Goal: Task Accomplishment & Management: Manage account settings

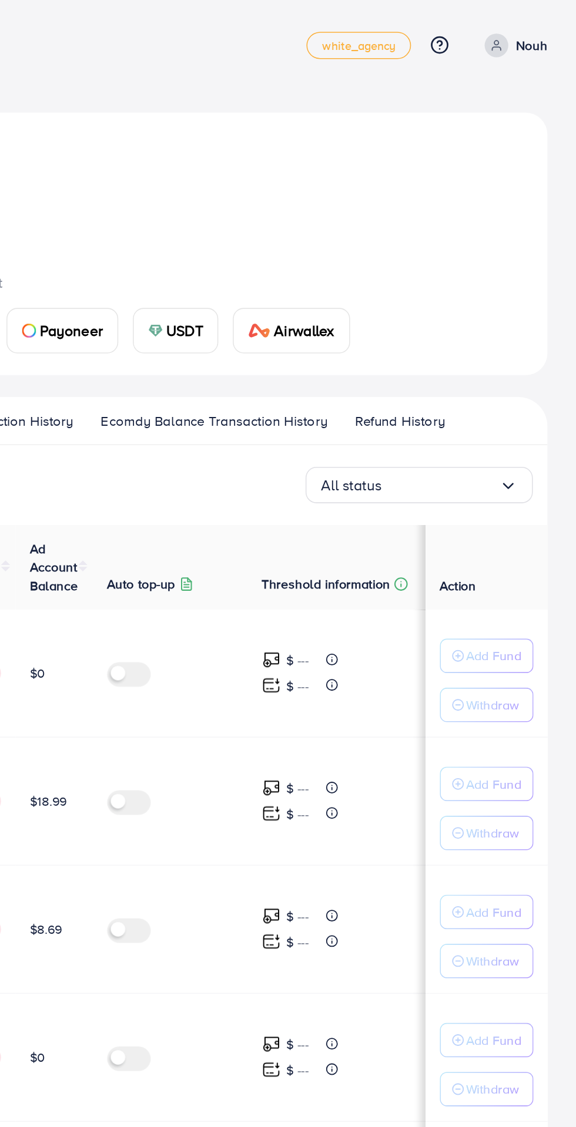
click at [523, 312] on input "Search for option" at bounding box center [488, 314] width 76 height 18
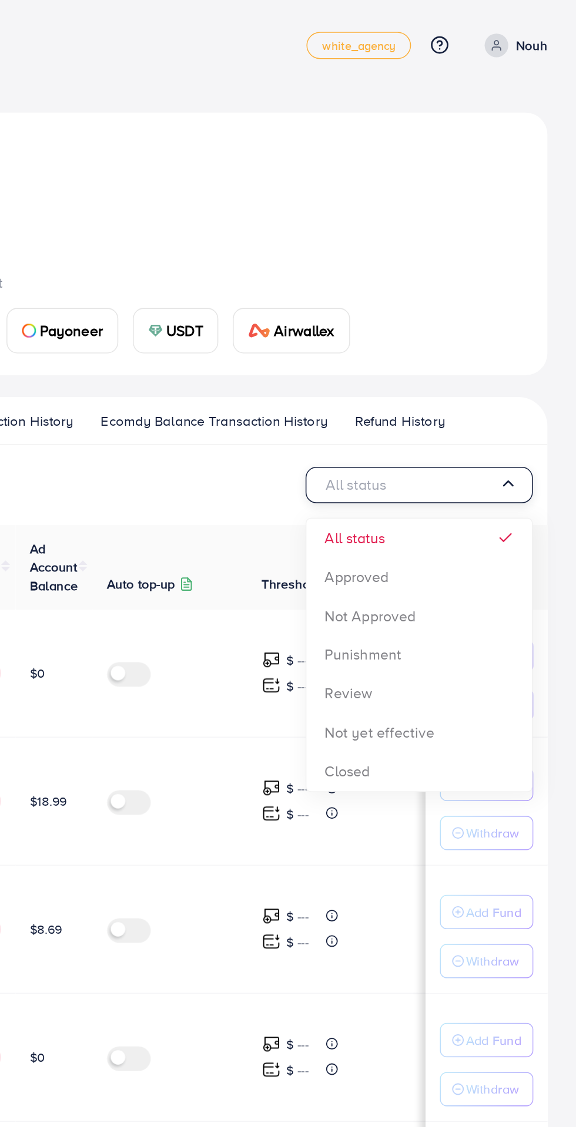
click at [474, 376] on div "All status Loading... All status Approved Not Approved Punishment Review Not ye…" at bounding box center [288, 782] width 538 height 961
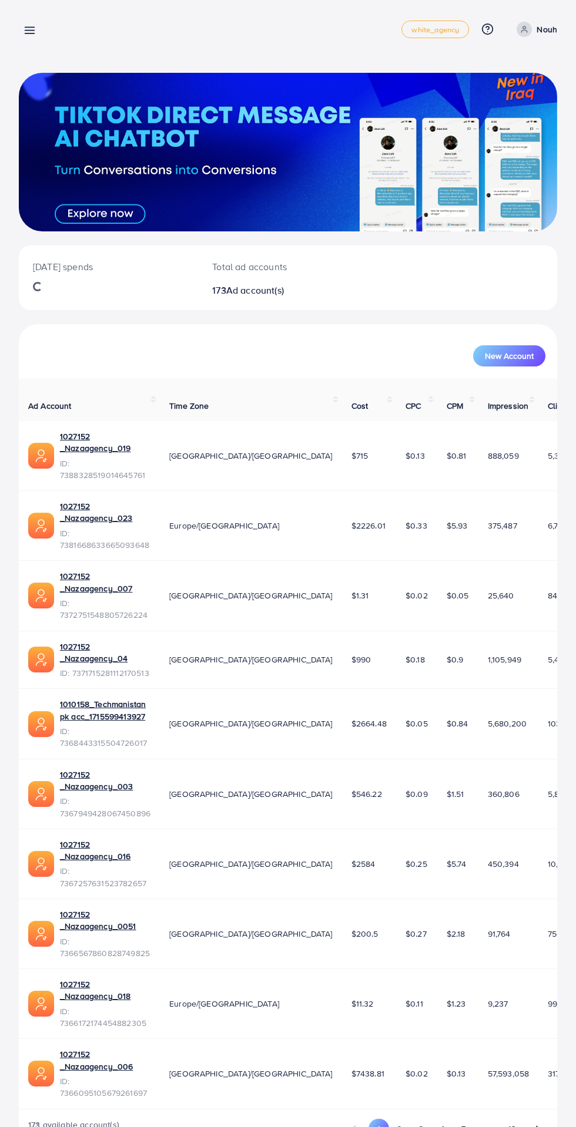
click at [29, 28] on line at bounding box center [29, 28] width 9 height 0
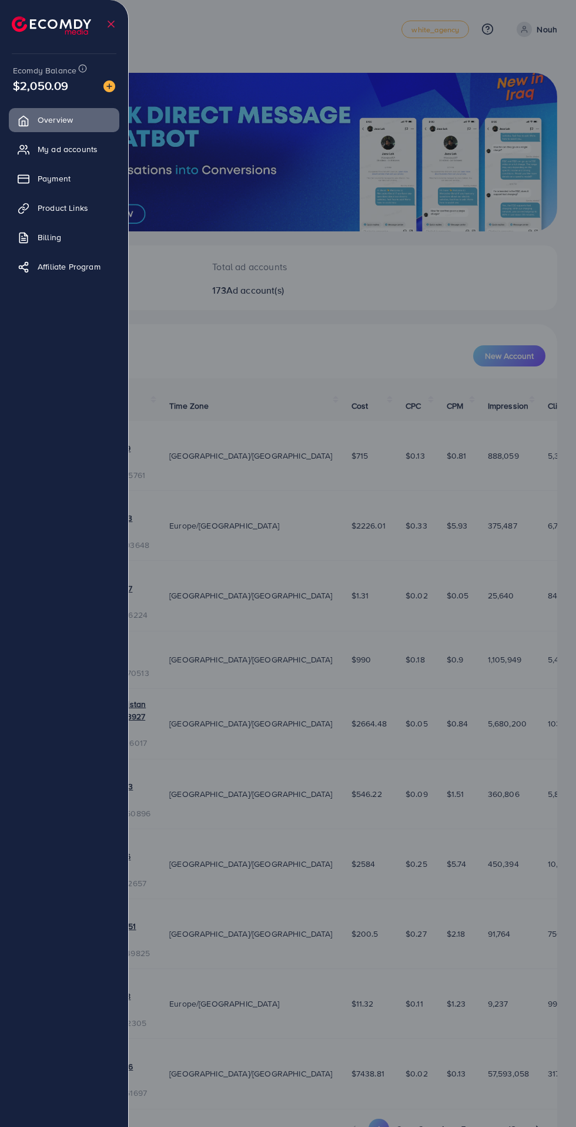
click at [105, 153] on link "My ad accounts" at bounding box center [64, 148] width 110 height 23
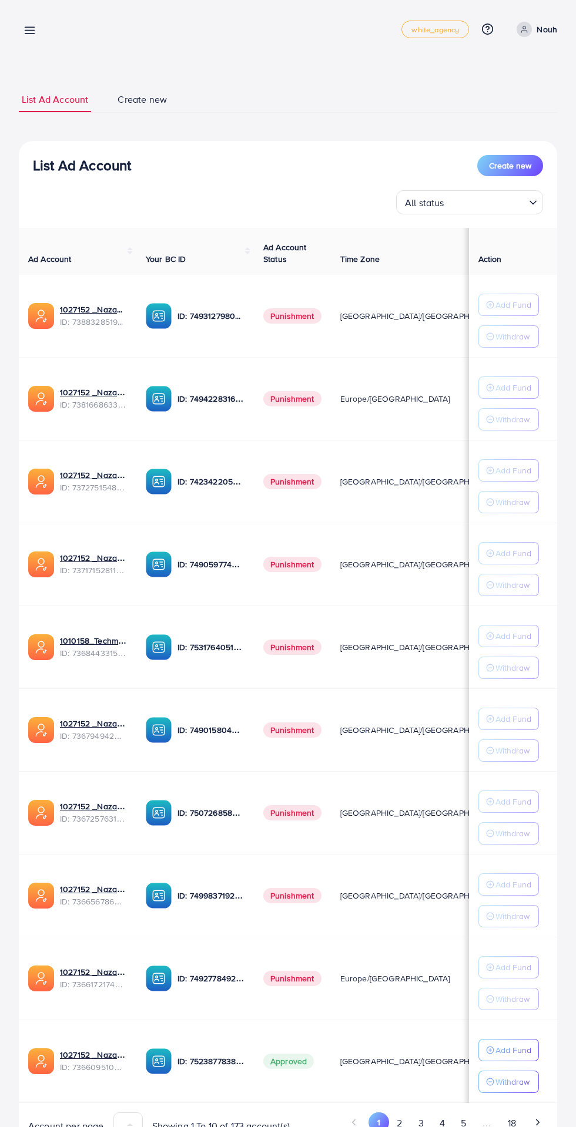
click at [512, 201] on input "Search for option" at bounding box center [486, 202] width 76 height 18
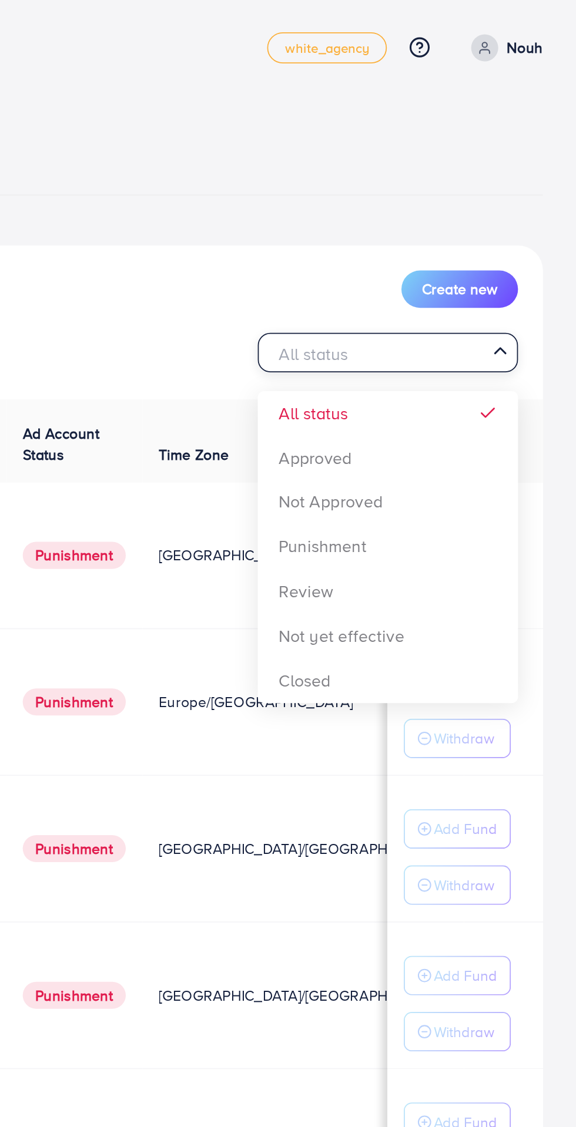
click at [475, 251] on div "List Ad Account Create new All status Loading... All status Approved Not Approv…" at bounding box center [288, 648] width 538 height 1014
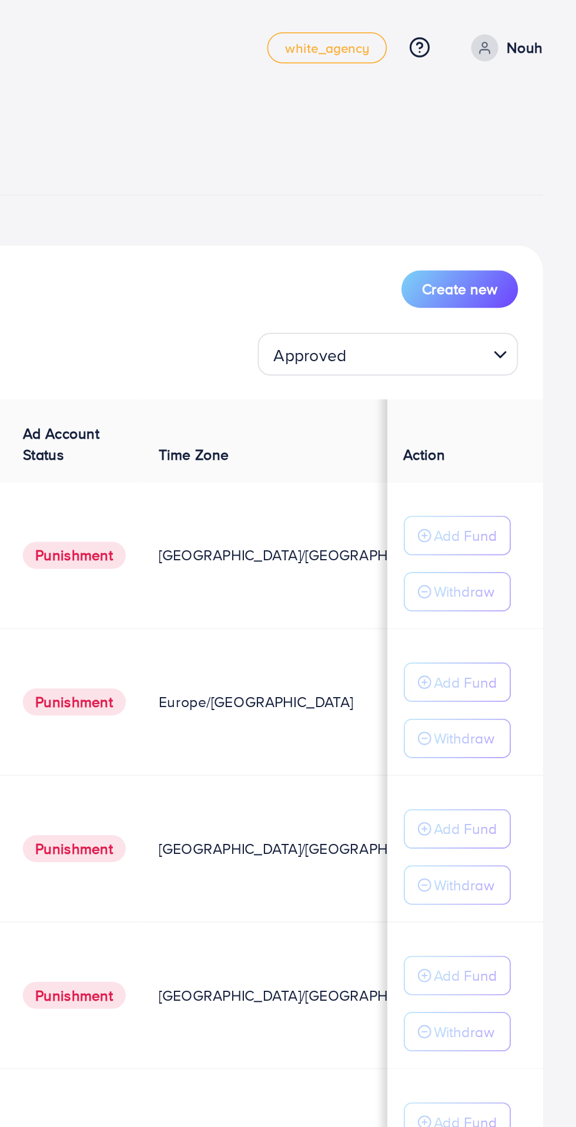
click at [519, 207] on input "Search for option" at bounding box center [486, 202] width 75 height 18
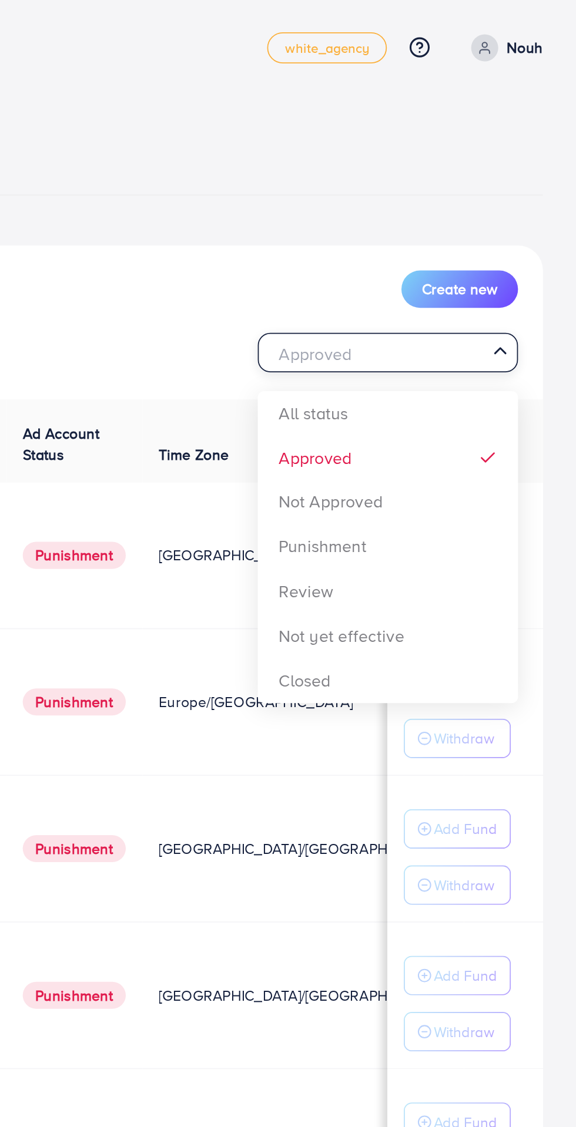
click at [485, 258] on div "List Ad Account Create new Approved Loading... All status Approved Not Approved…" at bounding box center [288, 648] width 538 height 1014
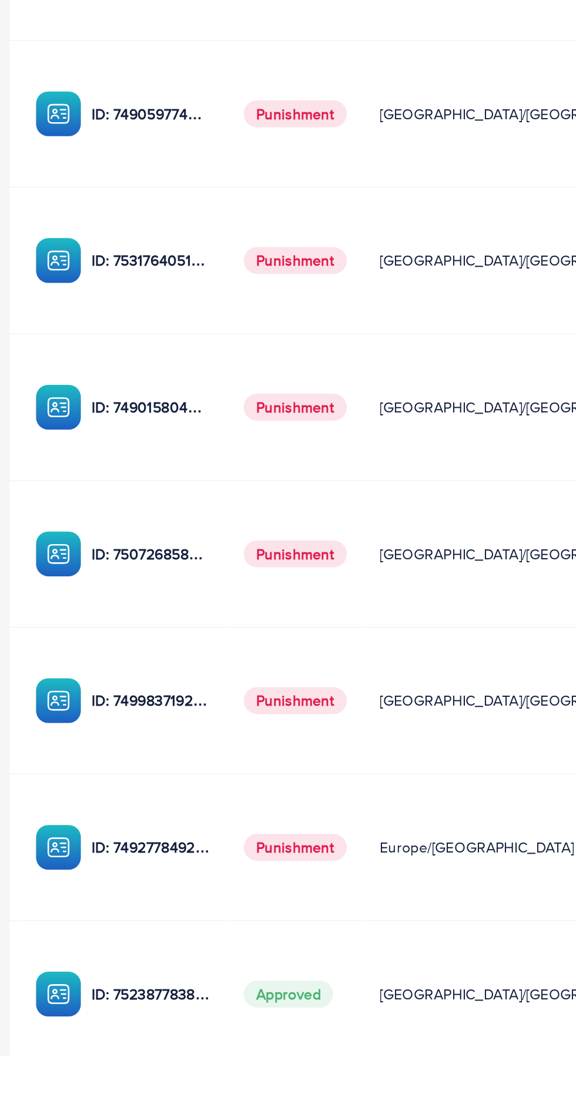
scroll to position [0, 194]
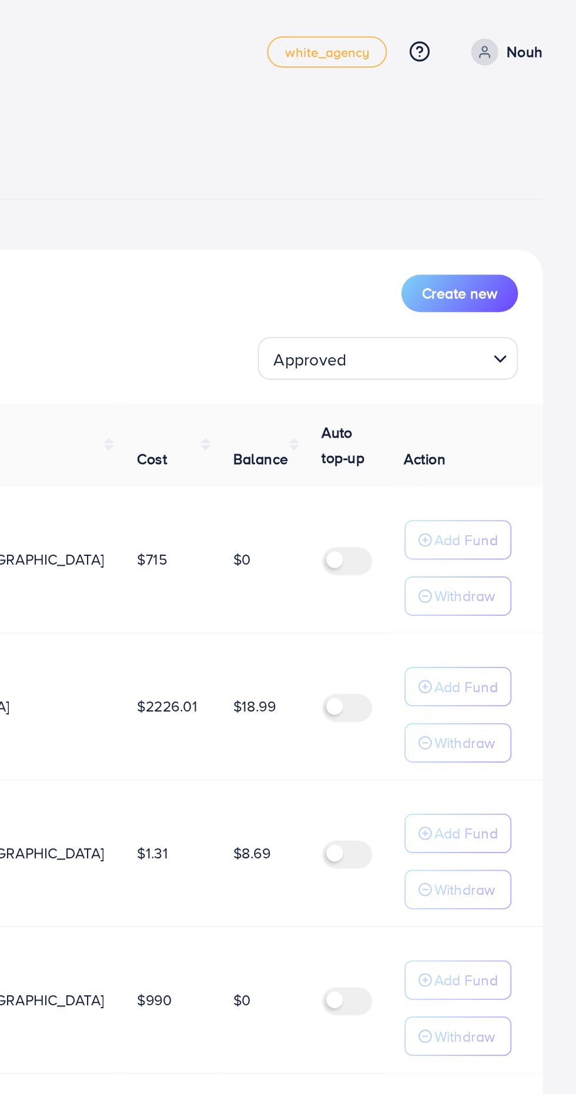
click at [516, 198] on input "Search for option" at bounding box center [486, 202] width 75 height 18
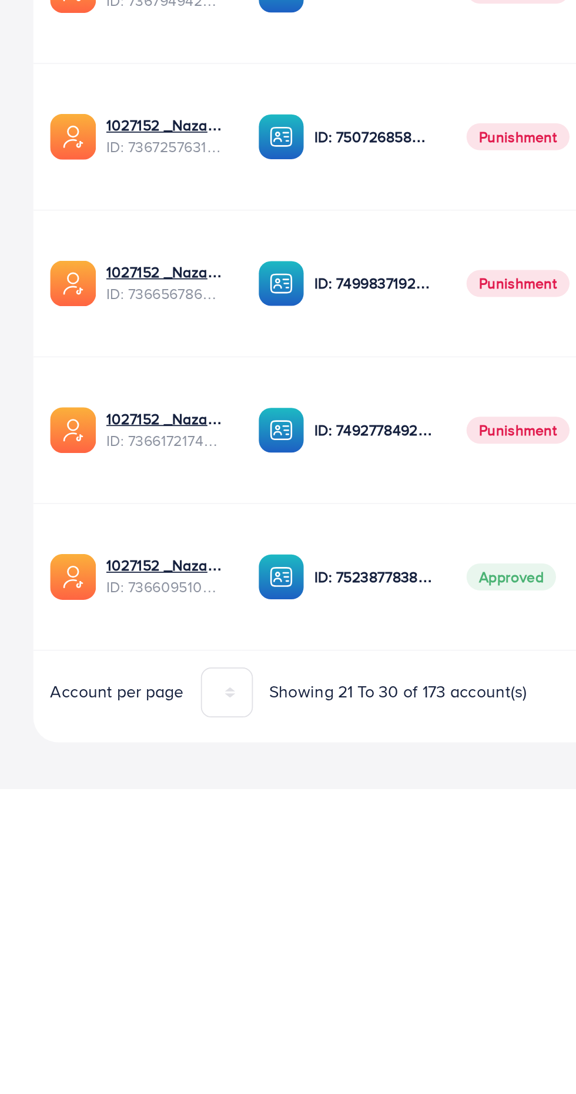
scroll to position [88, 0]
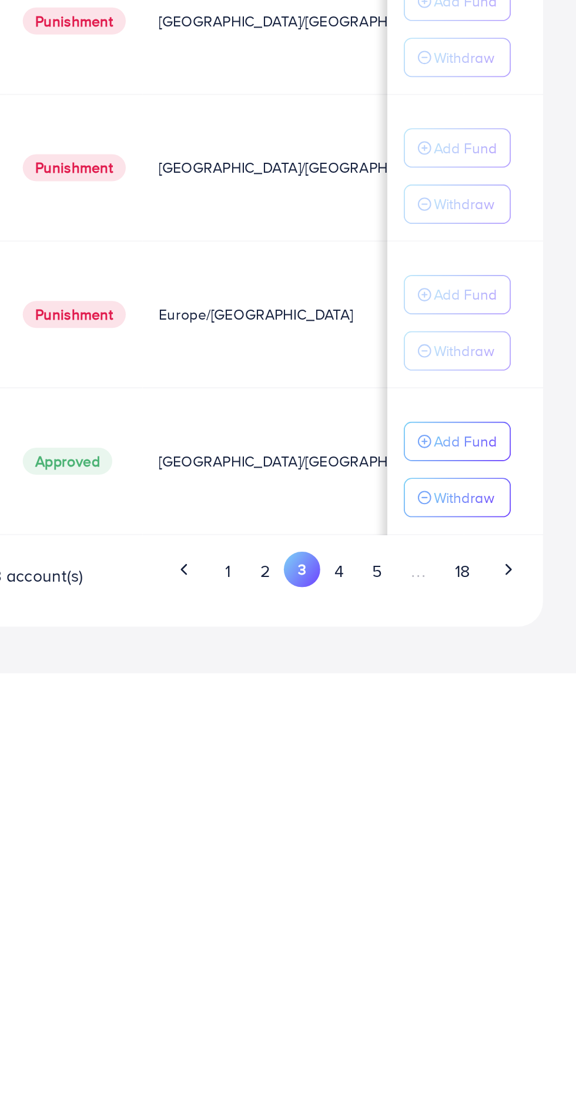
click at [452, 1037] on button "4" at bounding box center [441, 1036] width 21 height 22
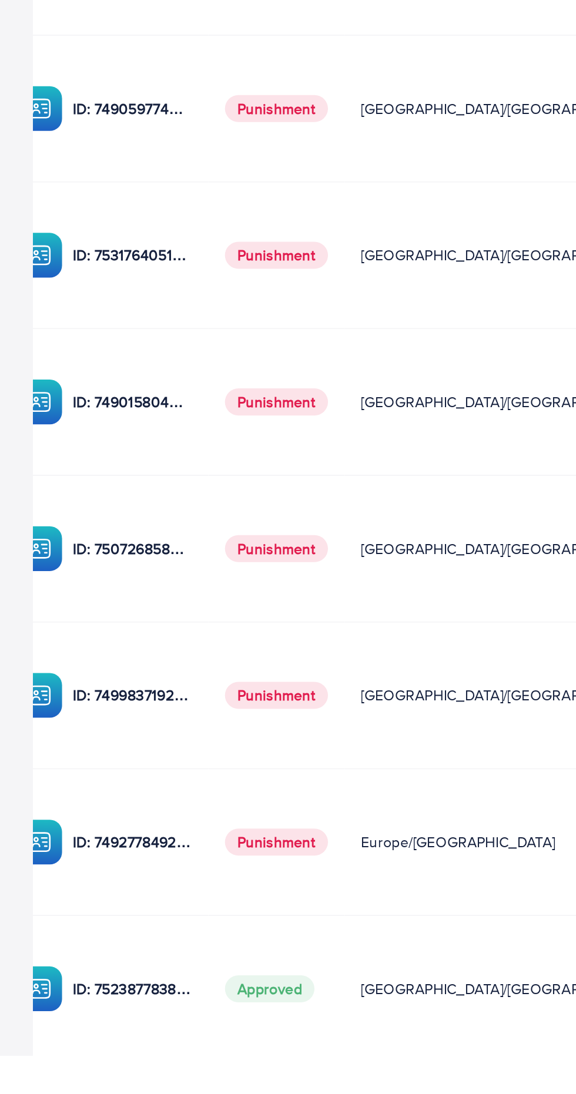
scroll to position [0, 194]
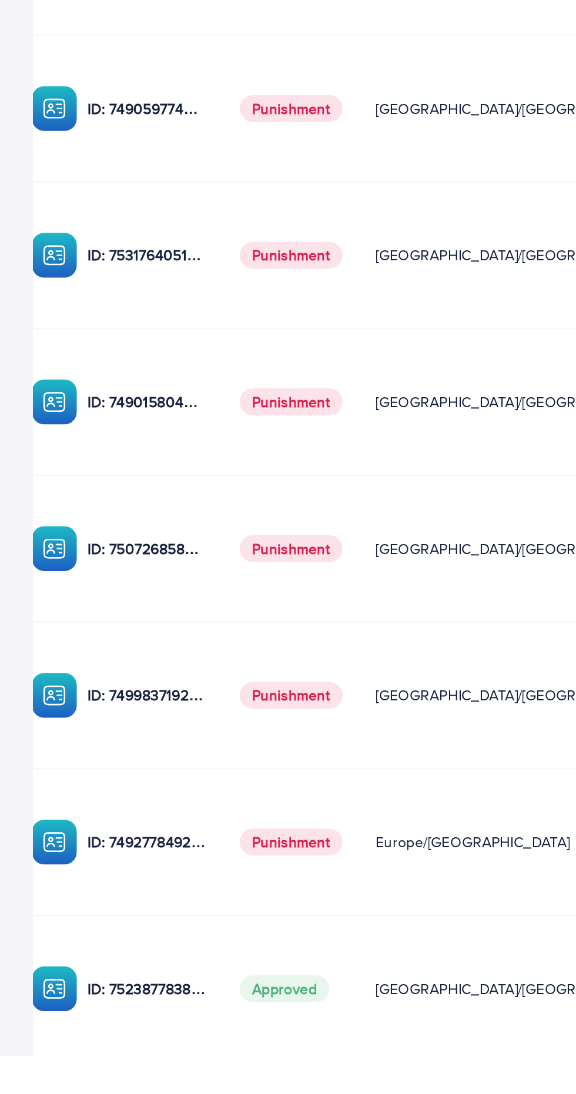
scroll to position [0, 194]
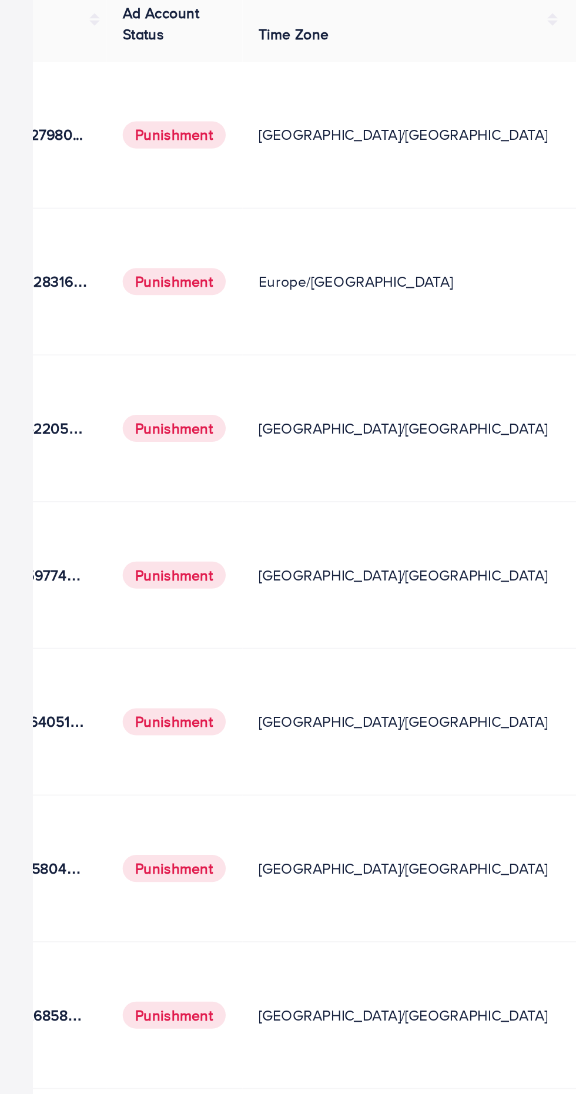
scroll to position [0, 0]
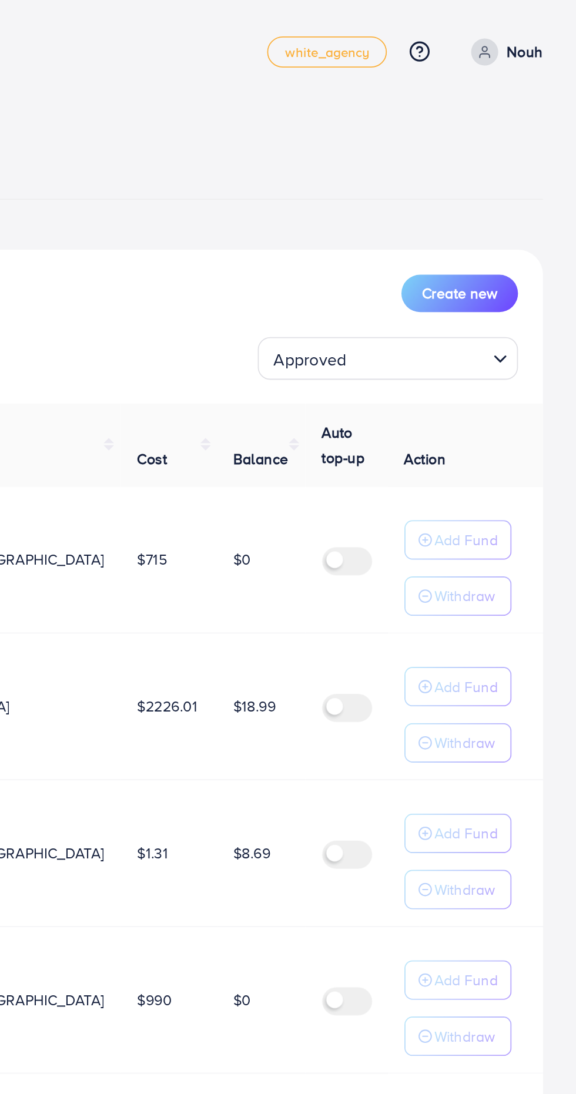
click at [512, 194] on input "Search for option" at bounding box center [486, 202] width 75 height 18
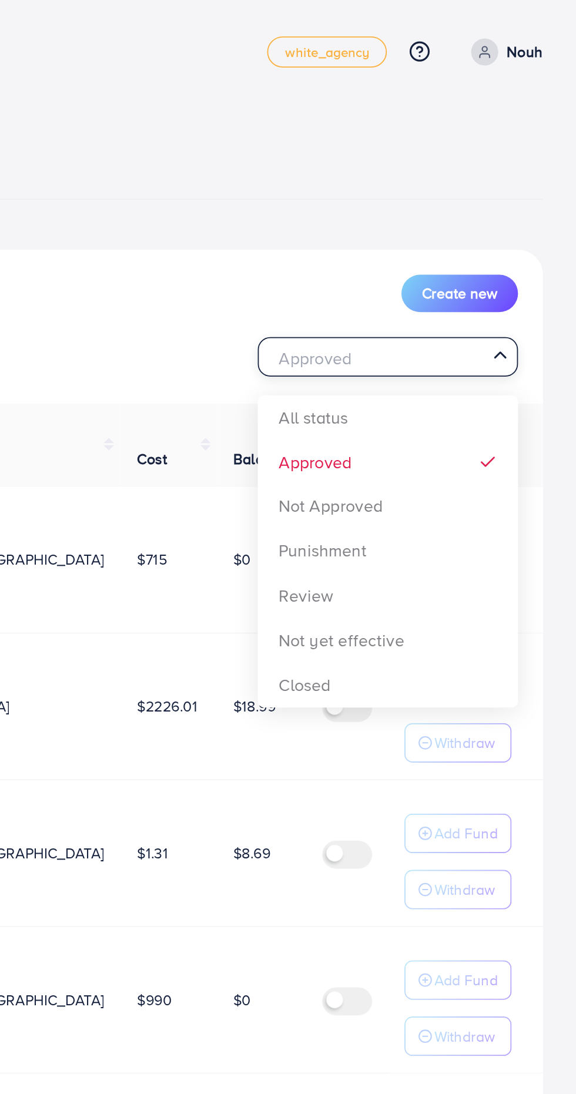
click at [483, 265] on div "List Ad Account Create new Approved Loading... All status Approved Not Approved…" at bounding box center [288, 648] width 538 height 1014
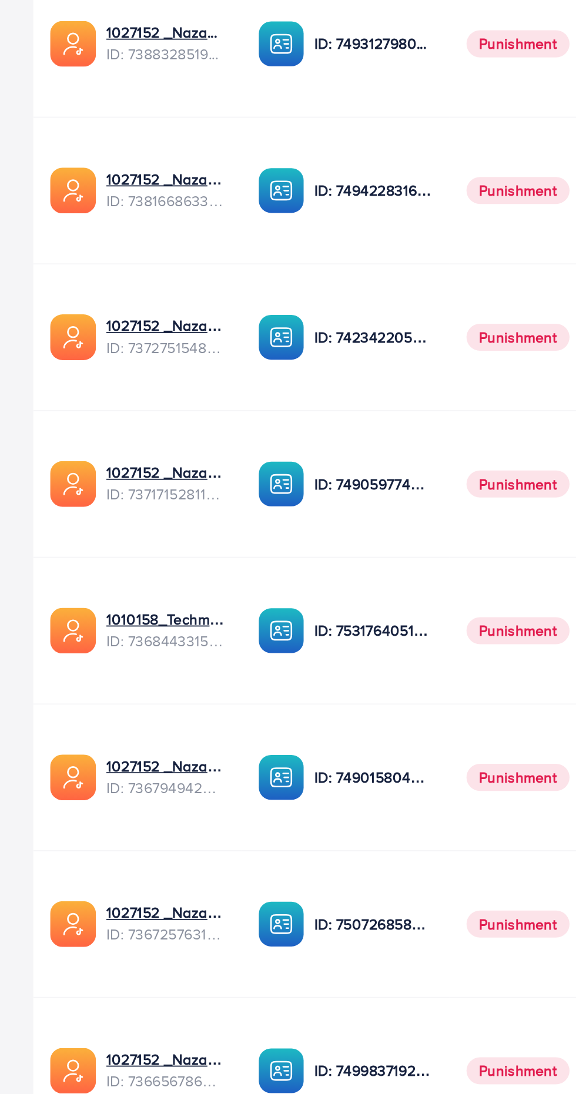
scroll to position [5, 0]
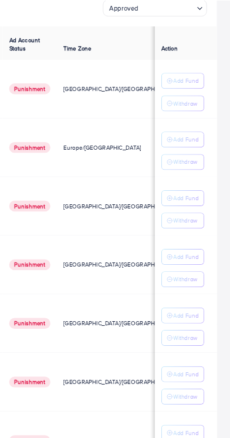
scroll to position [46, 0]
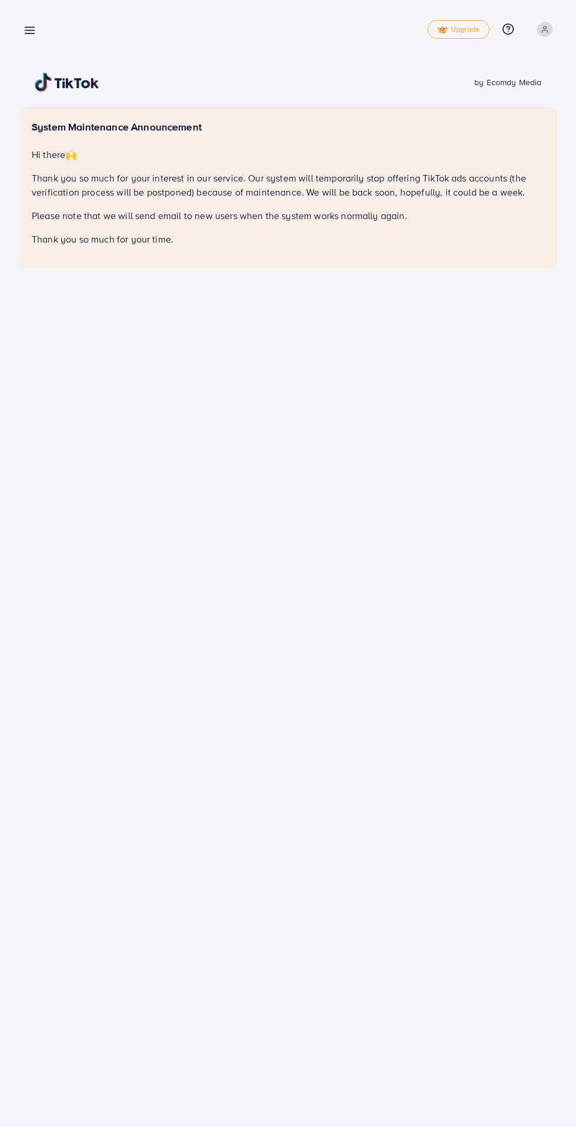
click at [31, 33] on line at bounding box center [29, 33] width 9 height 0
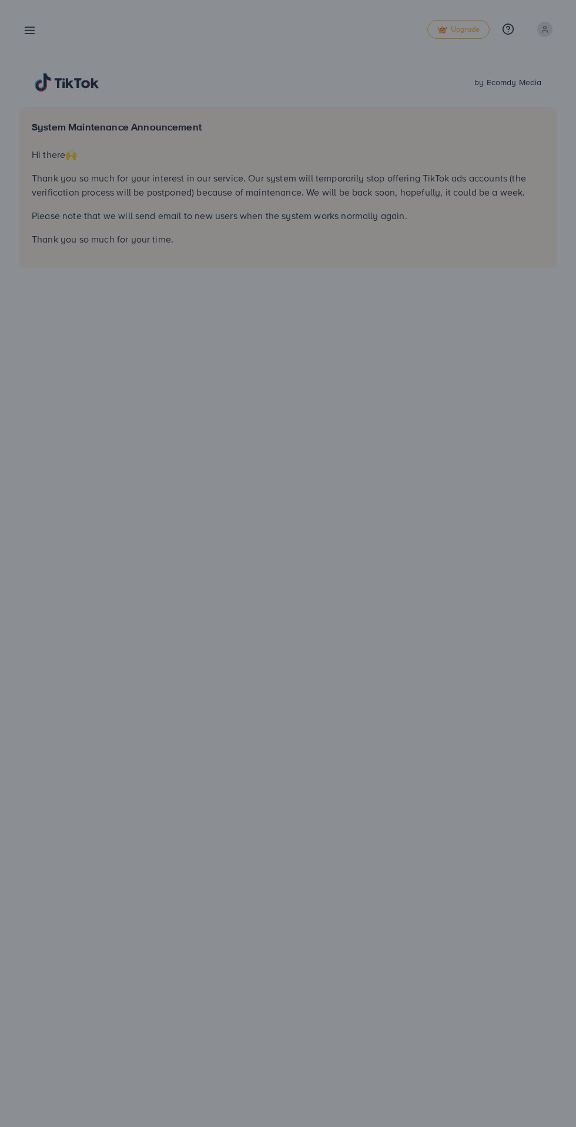
click at [26, 22] on div at bounding box center [288, 676] width 576 height 1353
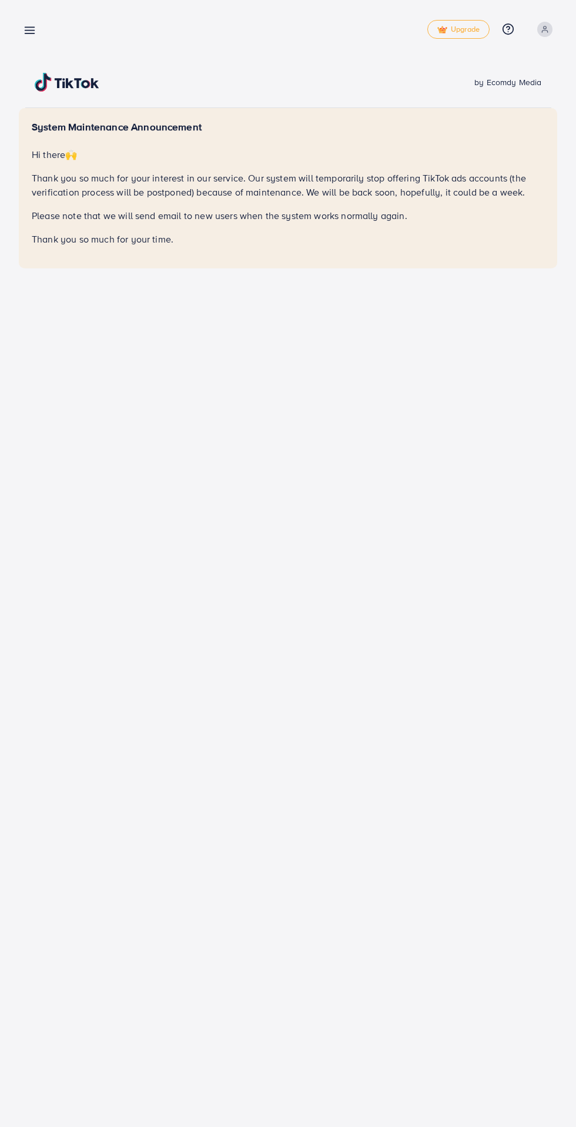
click at [29, 33] on line at bounding box center [29, 33] width 9 height 0
click at [28, 31] on line at bounding box center [29, 31] width 9 height 0
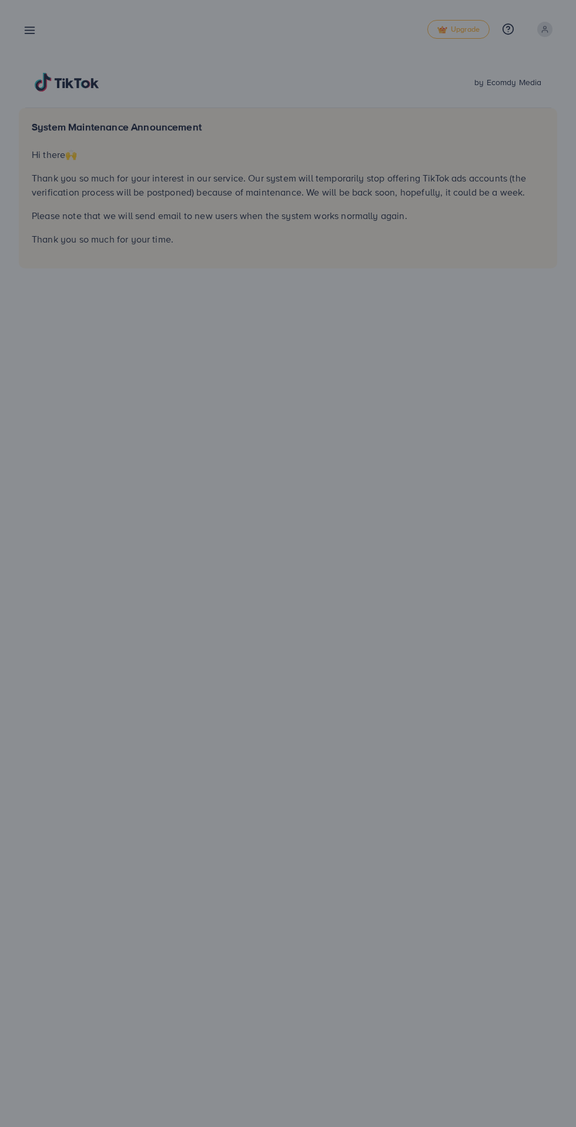
click at [32, 39] on div at bounding box center [288, 676] width 576 height 1353
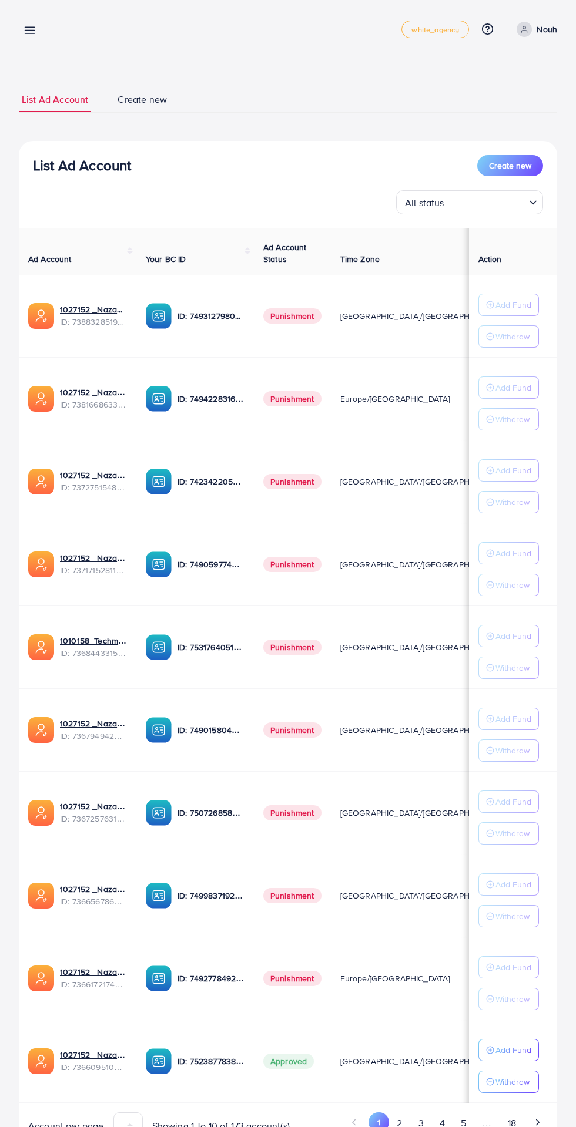
click at [503, 204] on input "Search for option" at bounding box center [486, 202] width 76 height 18
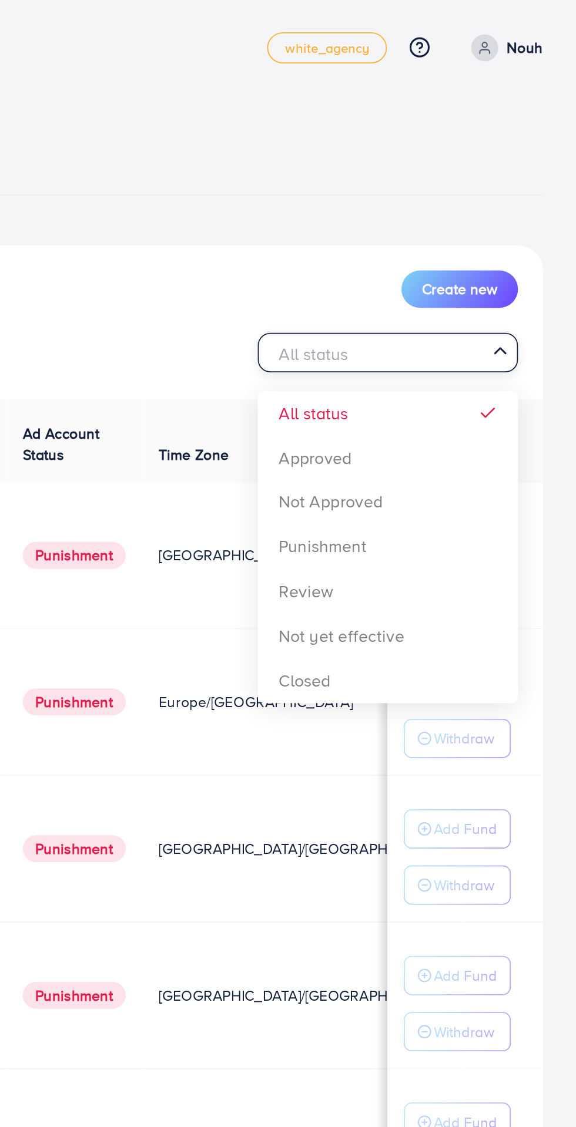
click at [469, 267] on div "List Ad Account Create new All status Loading... All status Approved Not Approv…" at bounding box center [288, 648] width 538 height 1014
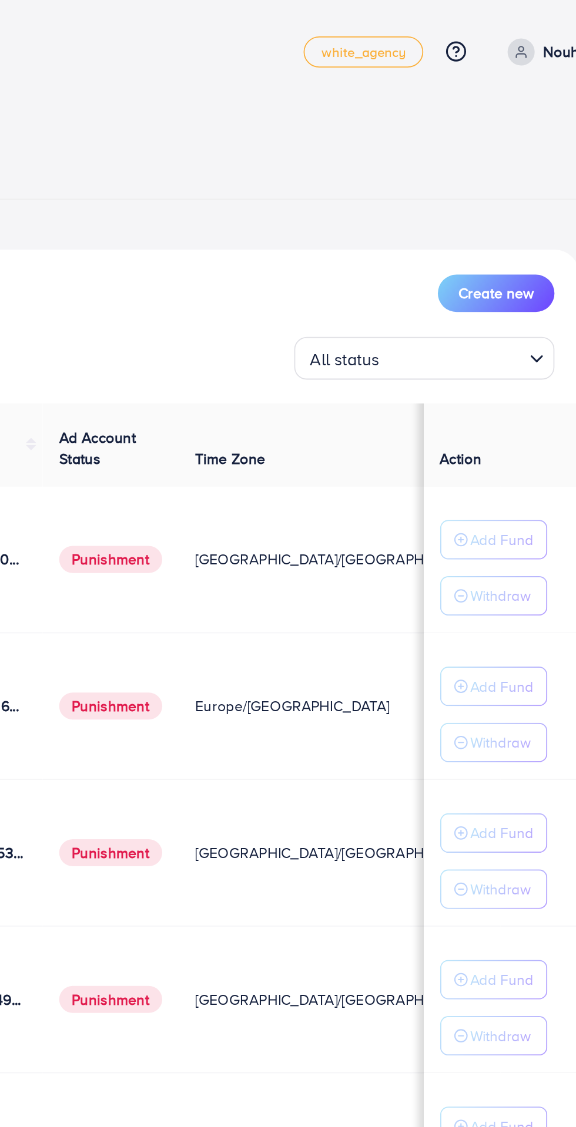
click at [454, 207] on input "Search for option" at bounding box center [486, 202] width 76 height 18
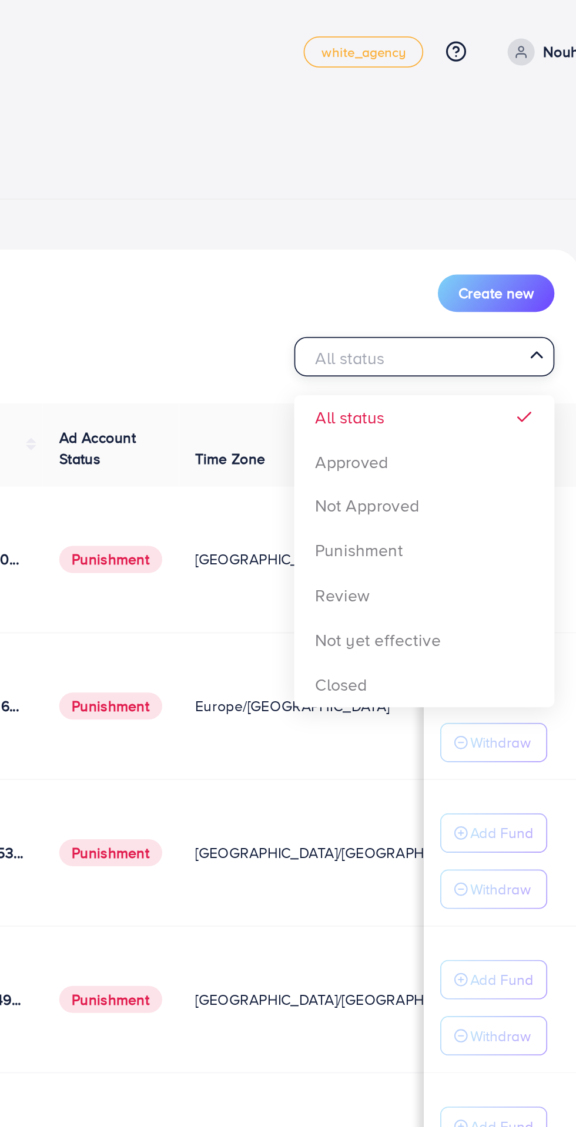
click at [417, 264] on div "List Ad Account Create new All status Loading... All status Approved Not Approv…" at bounding box center [288, 648] width 538 height 1014
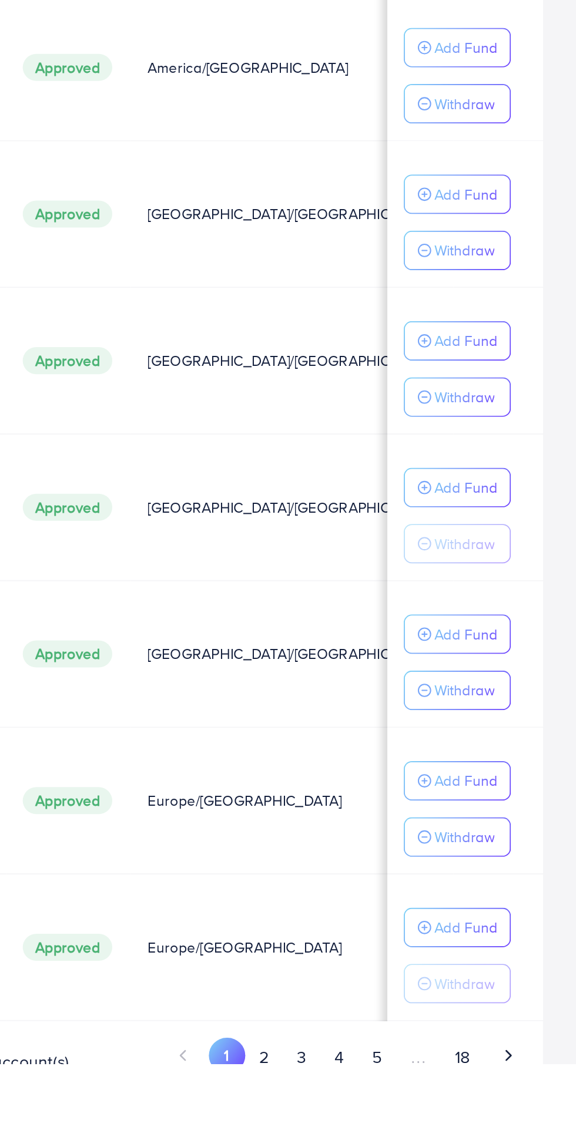
click at [435, 1121] on button "4" at bounding box center [441, 1123] width 21 height 22
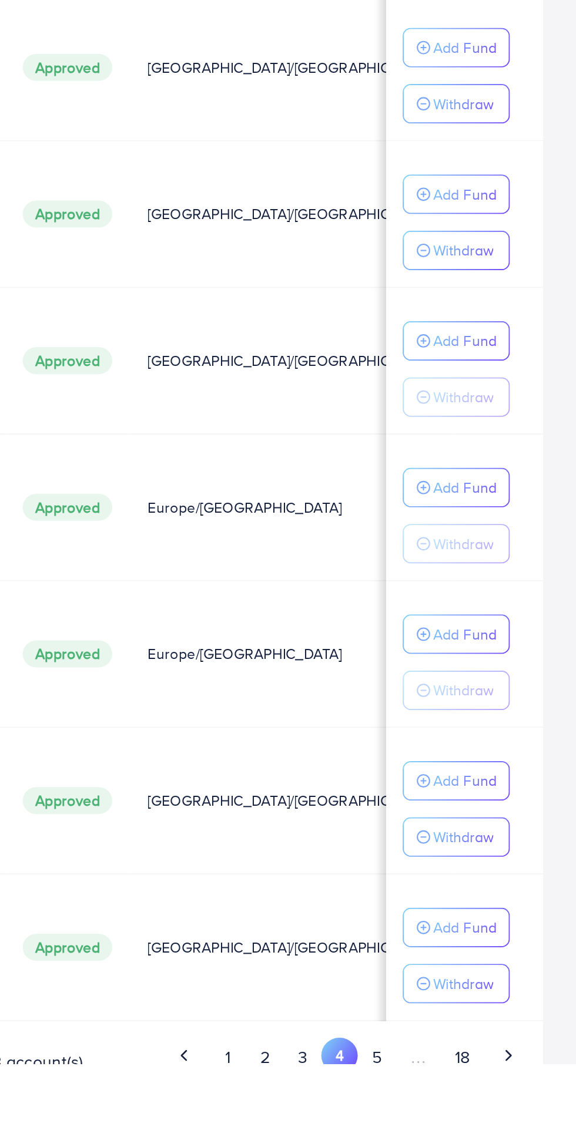
click at [423, 1119] on button "3" at bounding box center [421, 1123] width 21 height 22
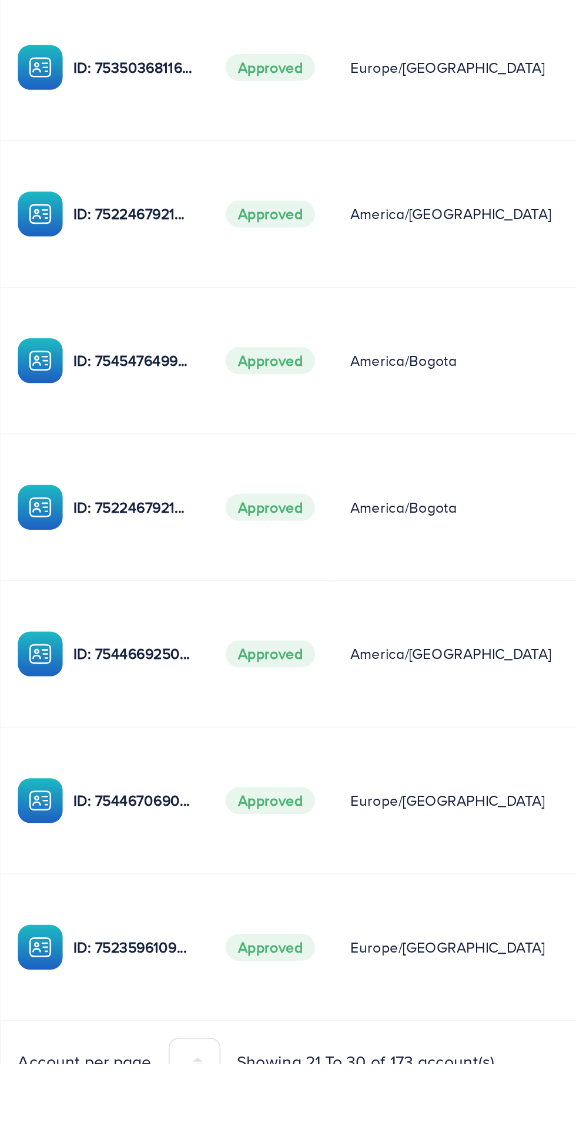
scroll to position [0, 202]
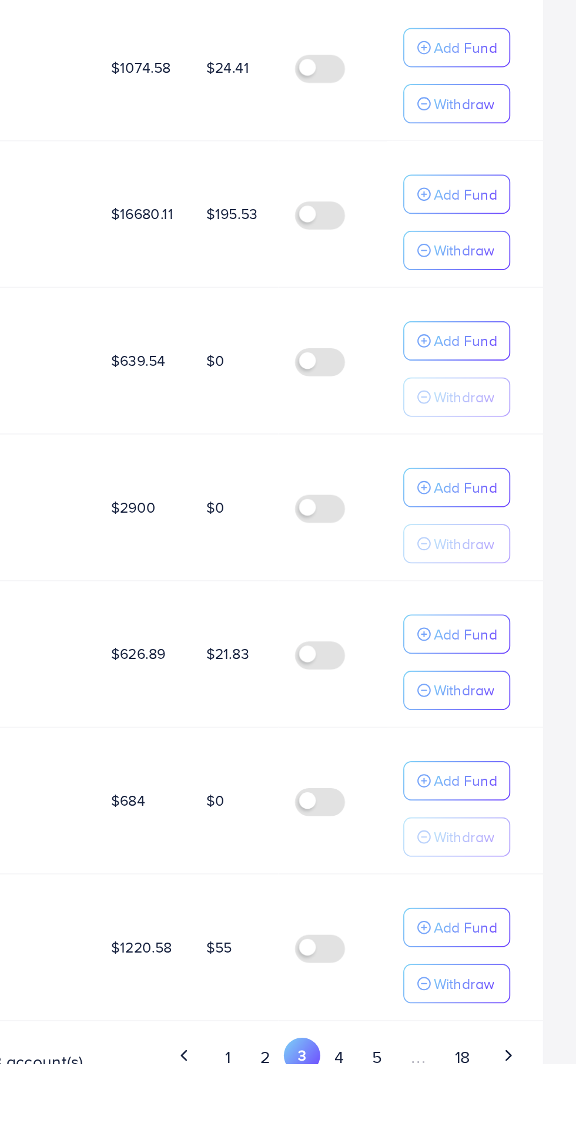
click at [402, 1119] on button "2" at bounding box center [399, 1123] width 21 height 22
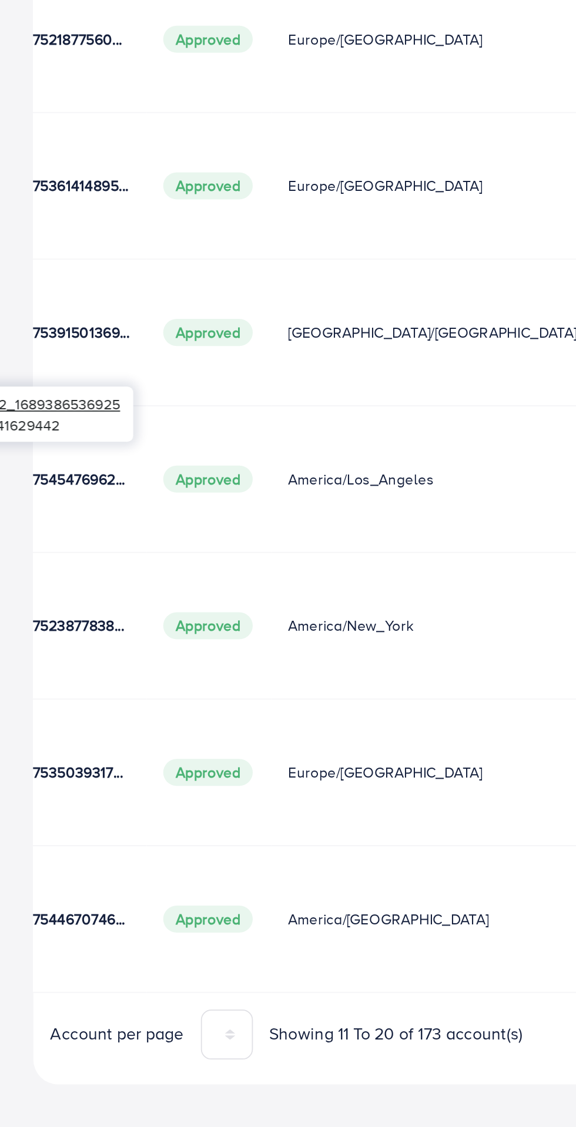
scroll to position [0, 212]
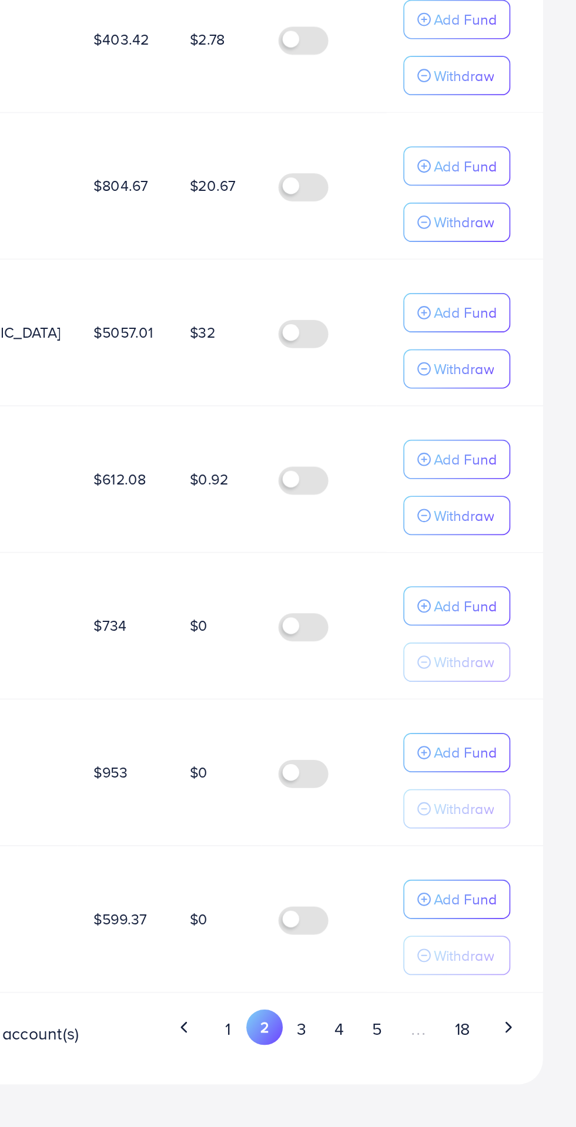
click at [514, 260] on p "Add Fund" at bounding box center [513, 253] width 36 height 14
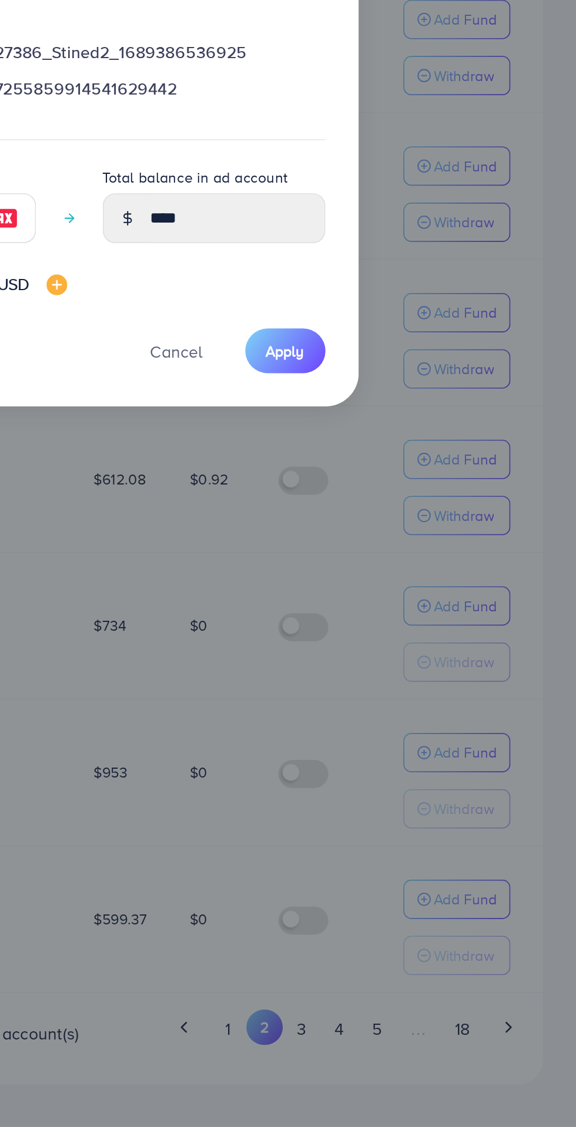
scroll to position [52, 0]
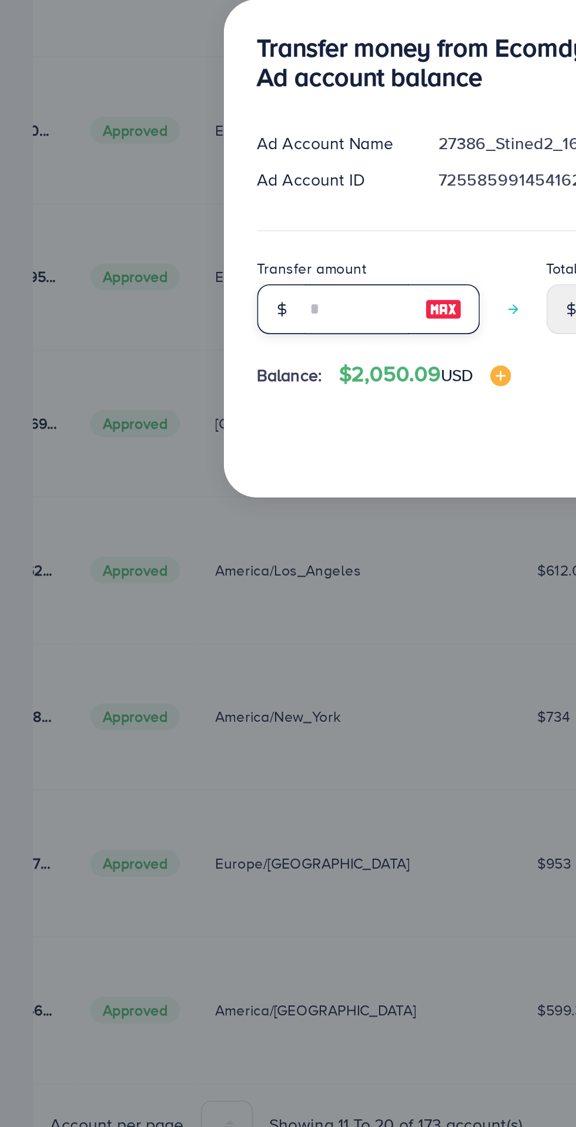
click at [181, 614] on input "number" at bounding box center [201, 614] width 59 height 28
type input "*"
type input "****"
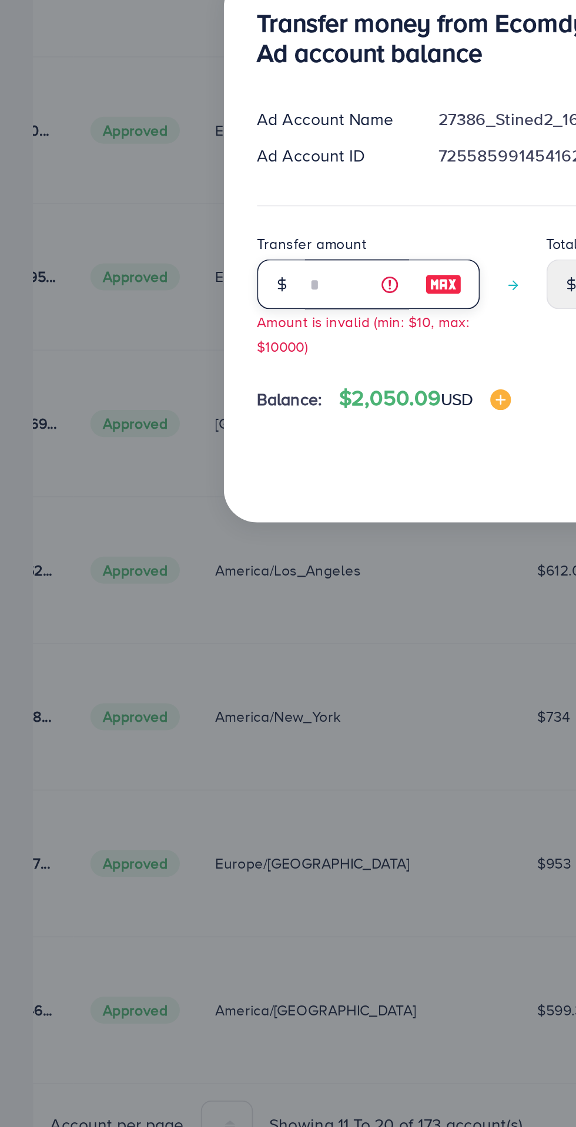
type input "**"
type input "*****"
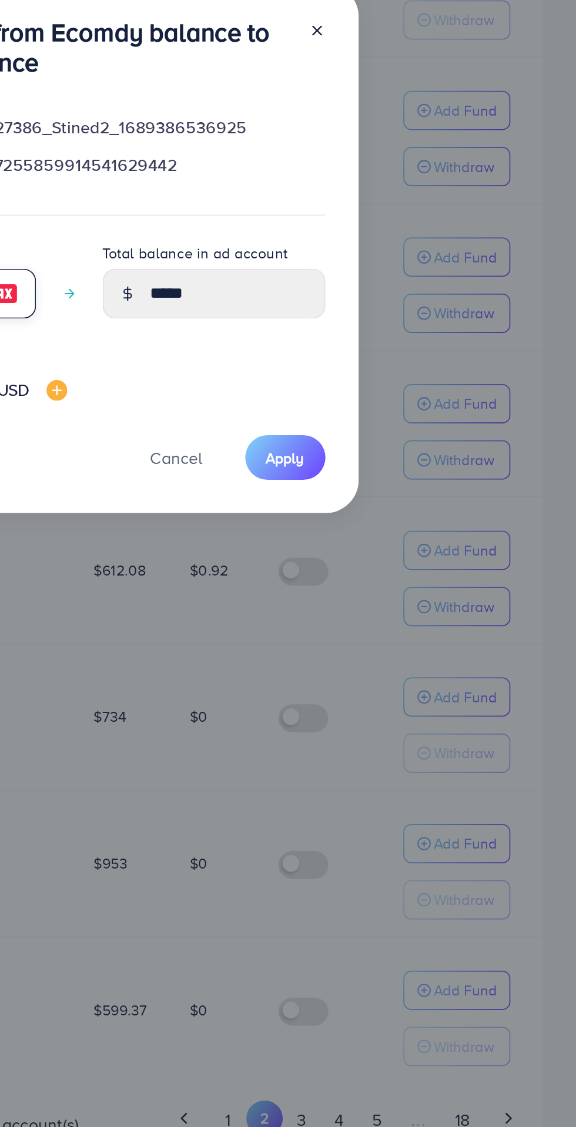
type input "**"
click at [415, 700] on span "Apply" at bounding box center [412, 698] width 22 height 12
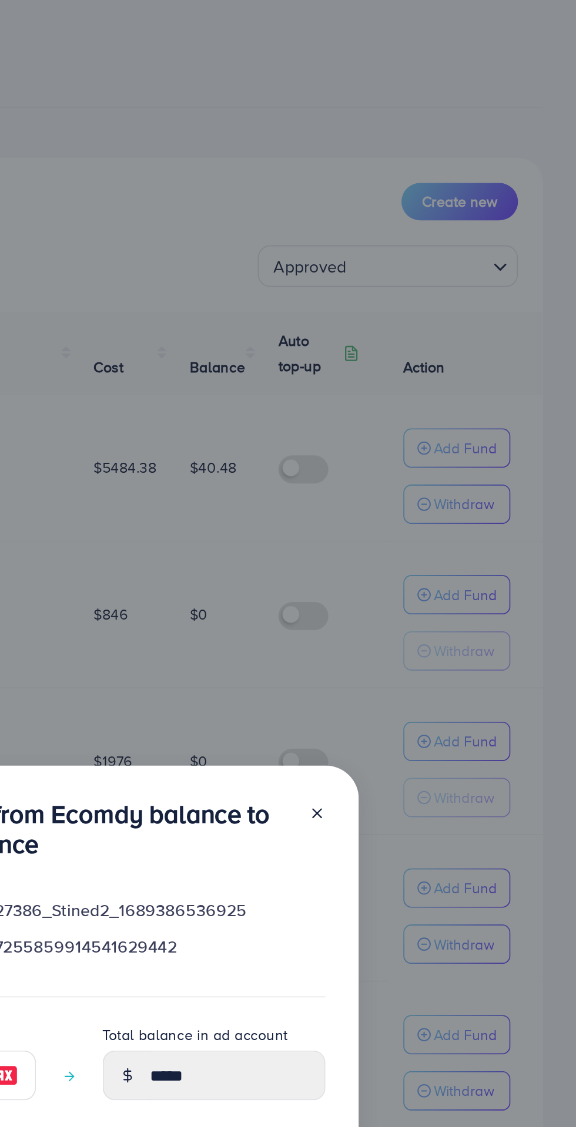
type input "****"
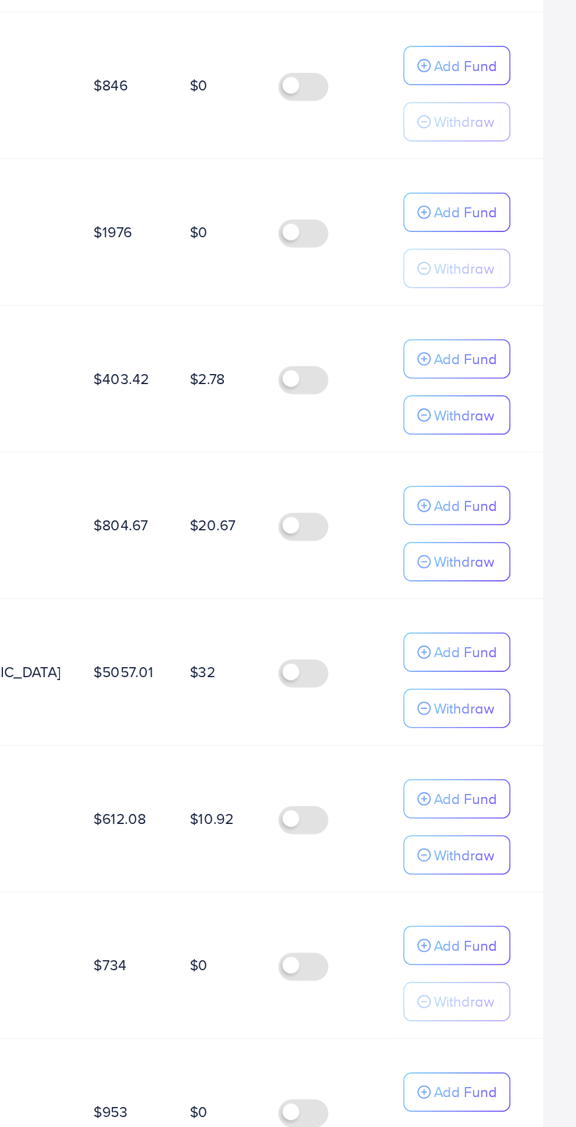
scroll to position [0, 0]
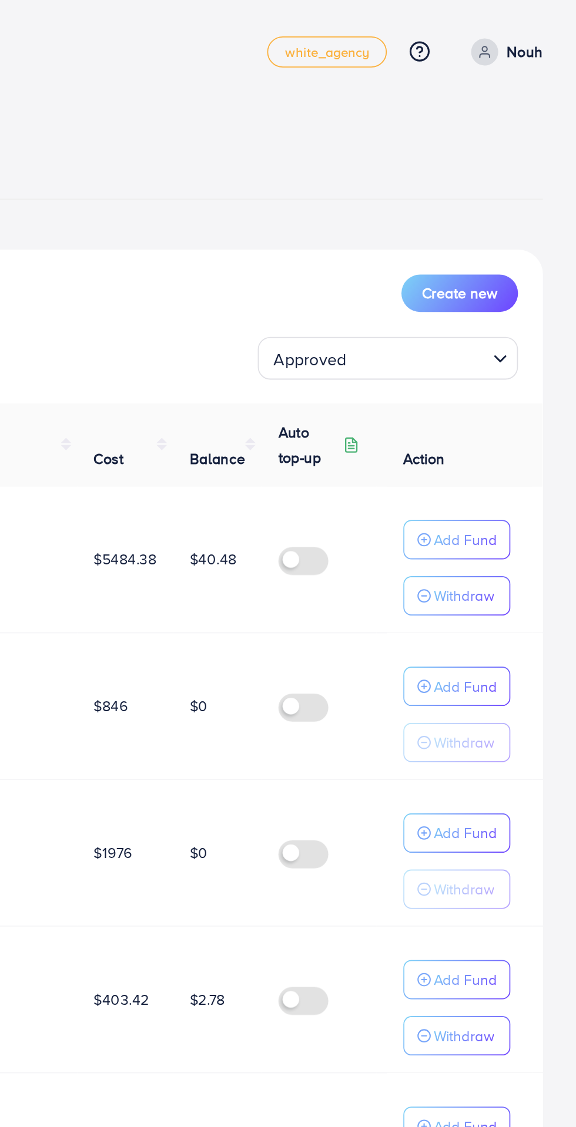
click at [518, 196] on input "Search for option" at bounding box center [486, 202] width 75 height 18
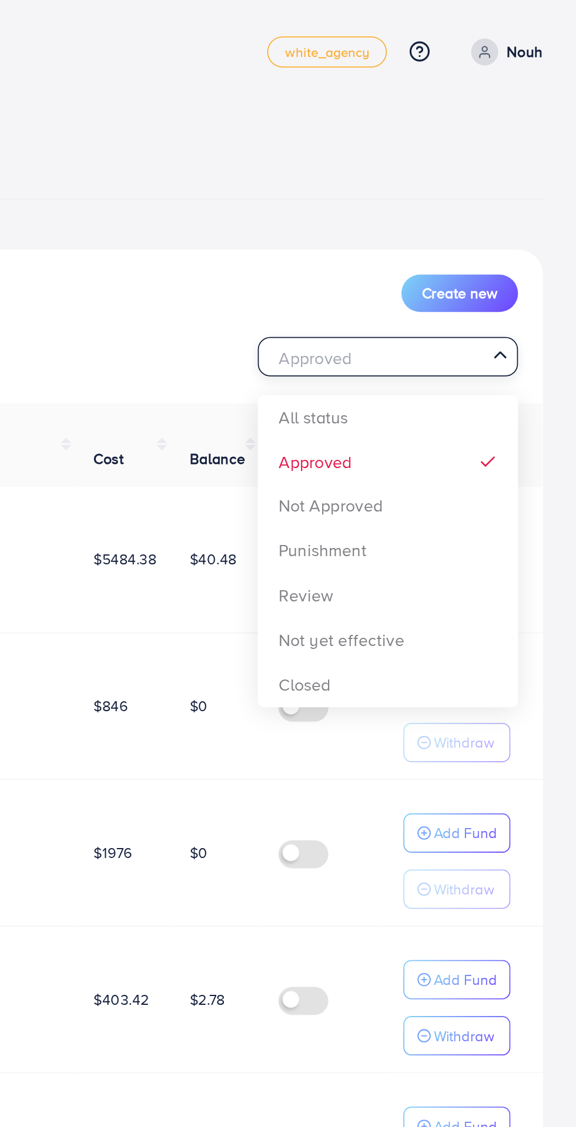
click at [486, 260] on div "List Ad Account Create new Approved Loading... All status Approved Not Approved…" at bounding box center [288, 648] width 538 height 1014
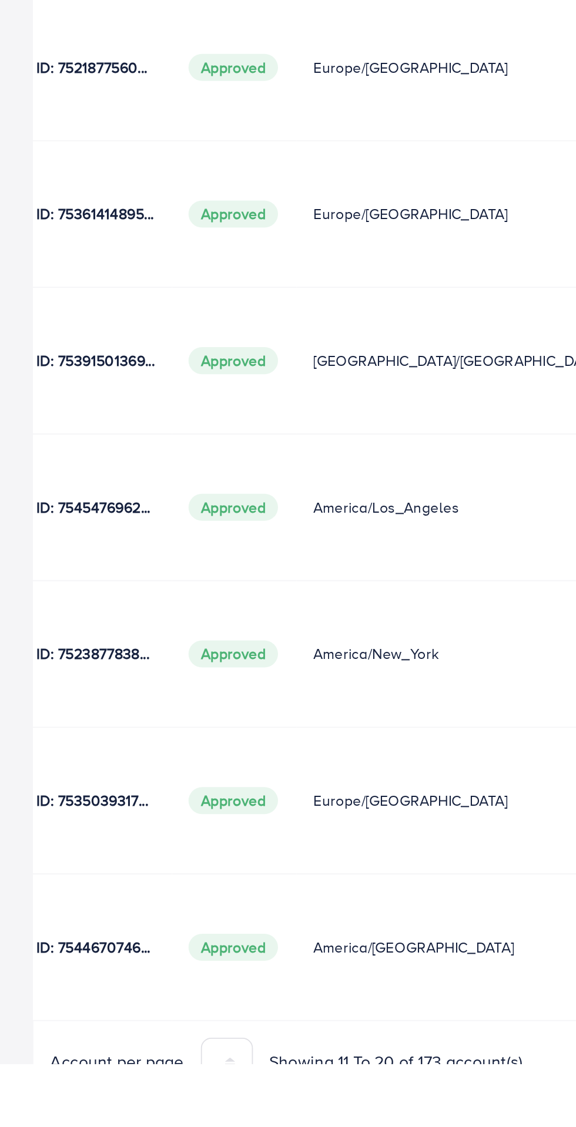
scroll to position [0, 212]
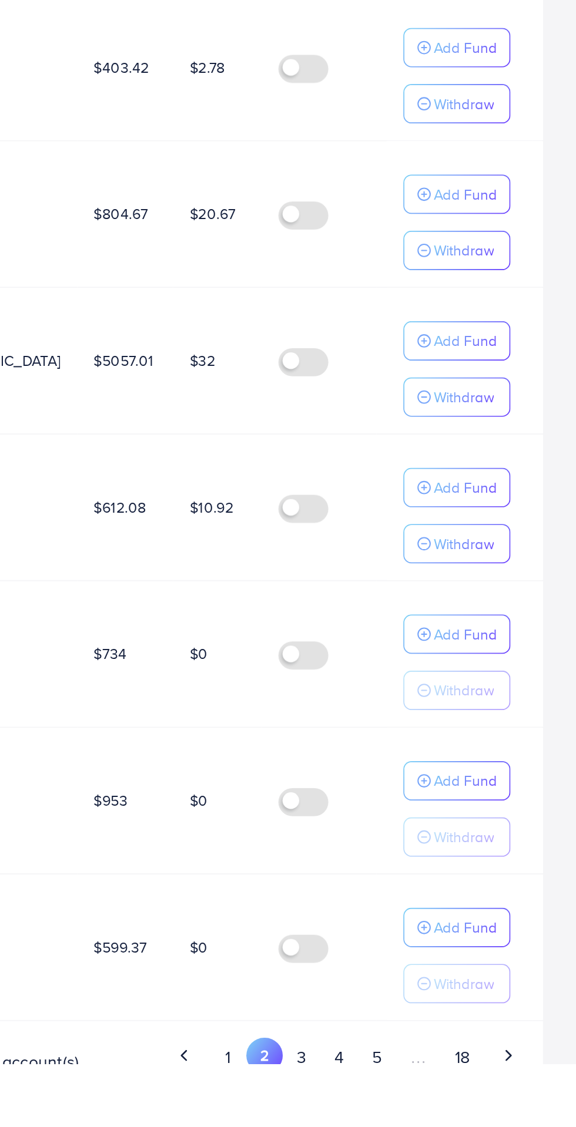
click at [431, 1124] on button "3" at bounding box center [420, 1123] width 21 height 22
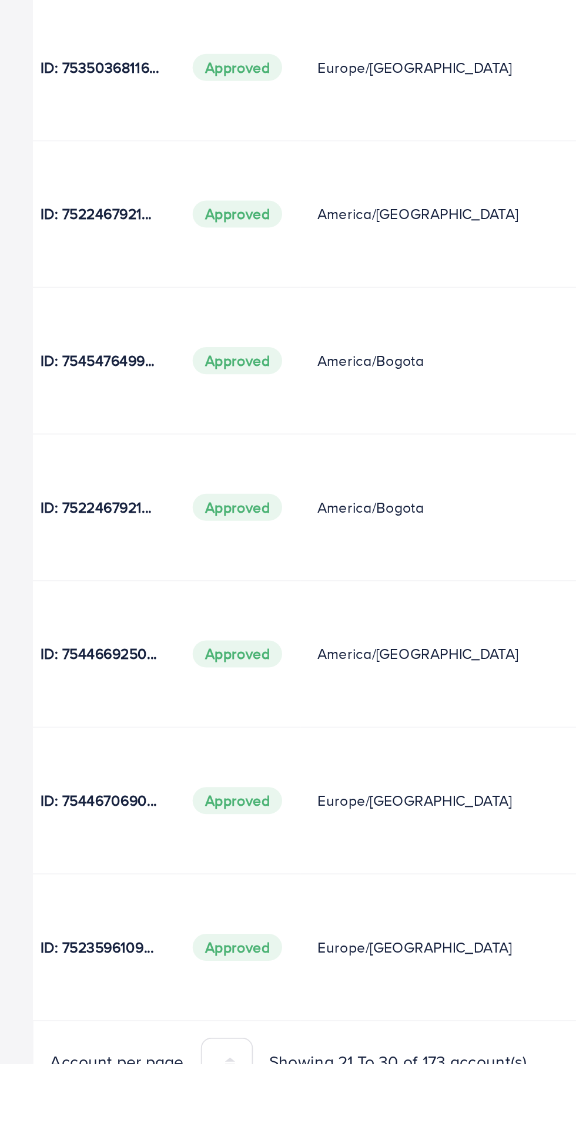
scroll to position [0, 203]
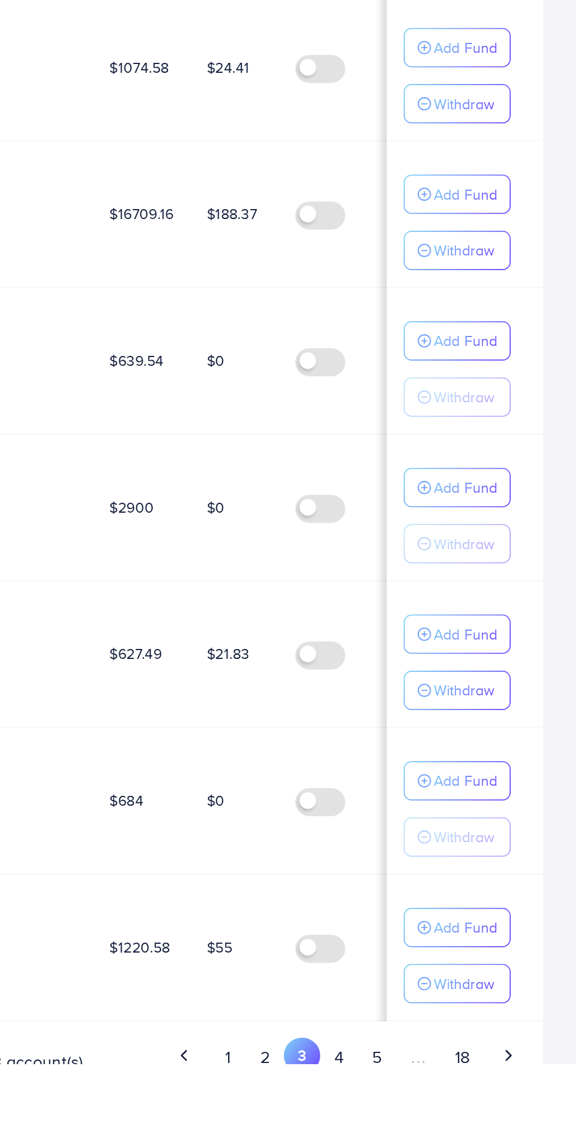
click at [446, 1116] on button "4" at bounding box center [441, 1123] width 21 height 22
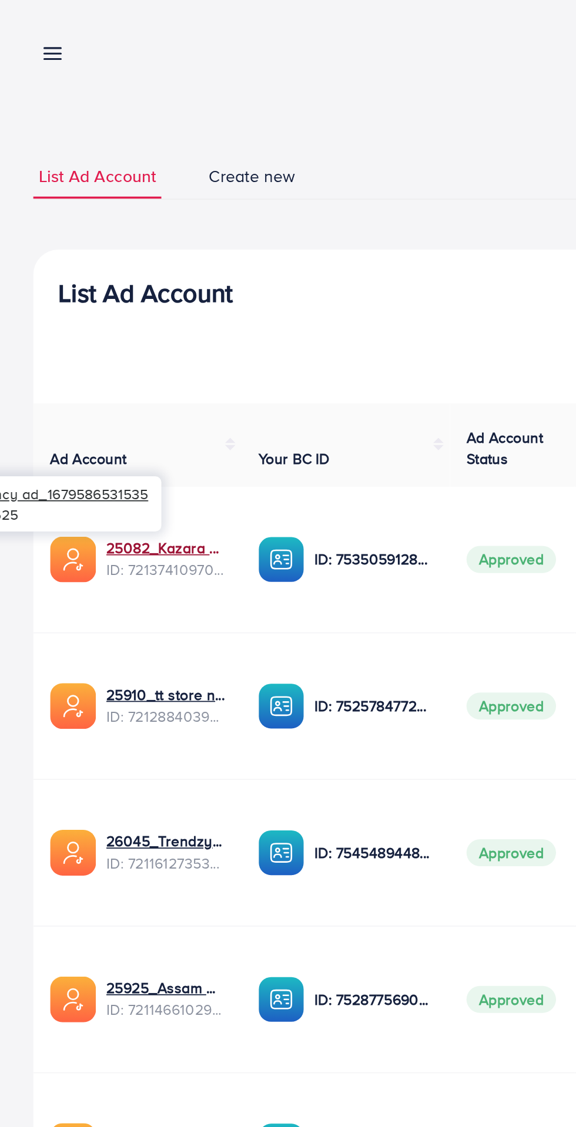
scroll to position [0, 209]
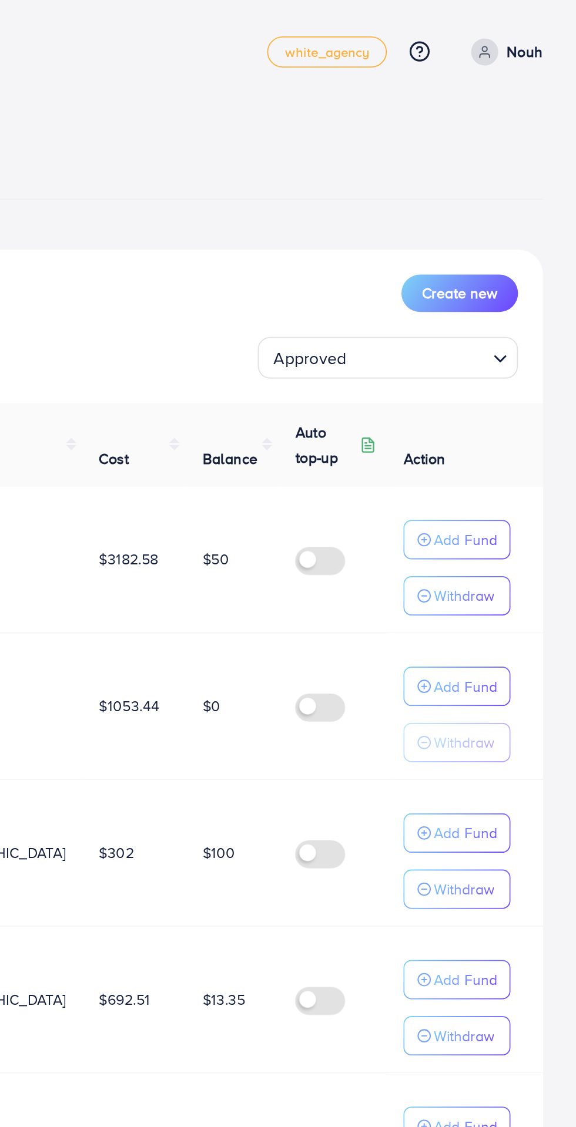
click at [520, 298] on p "Add Fund" at bounding box center [513, 305] width 36 height 14
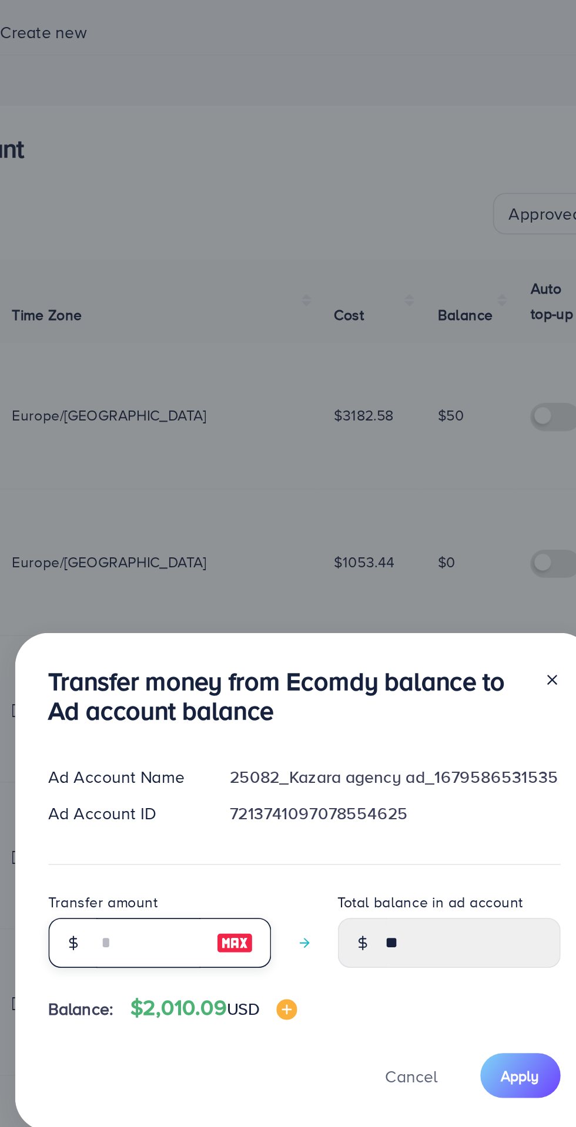
click at [196, 628] on input "number" at bounding box center [201, 614] width 59 height 28
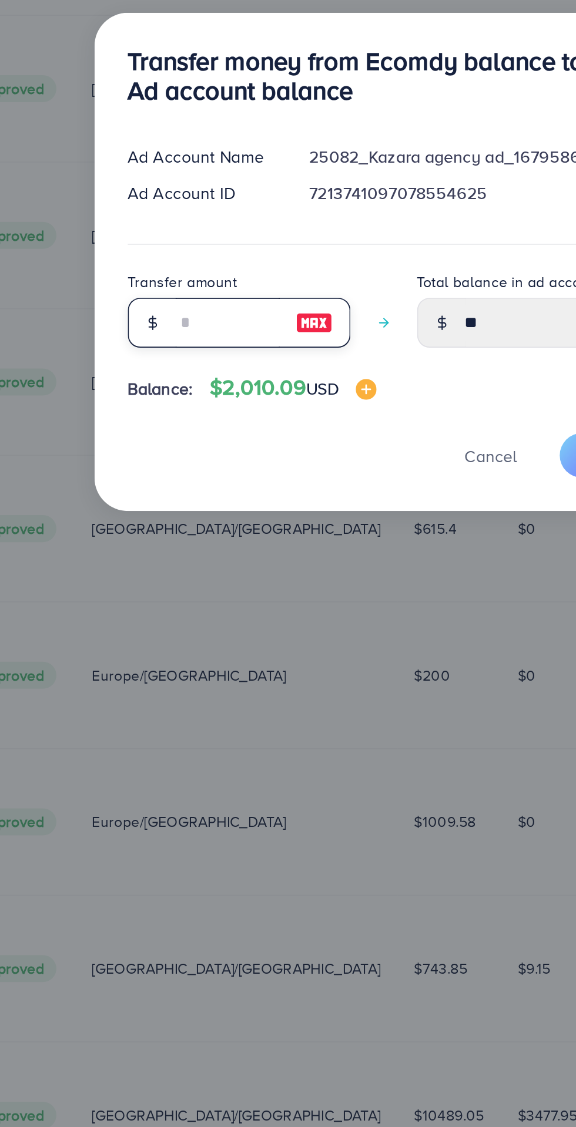
type input "*"
type input "*****"
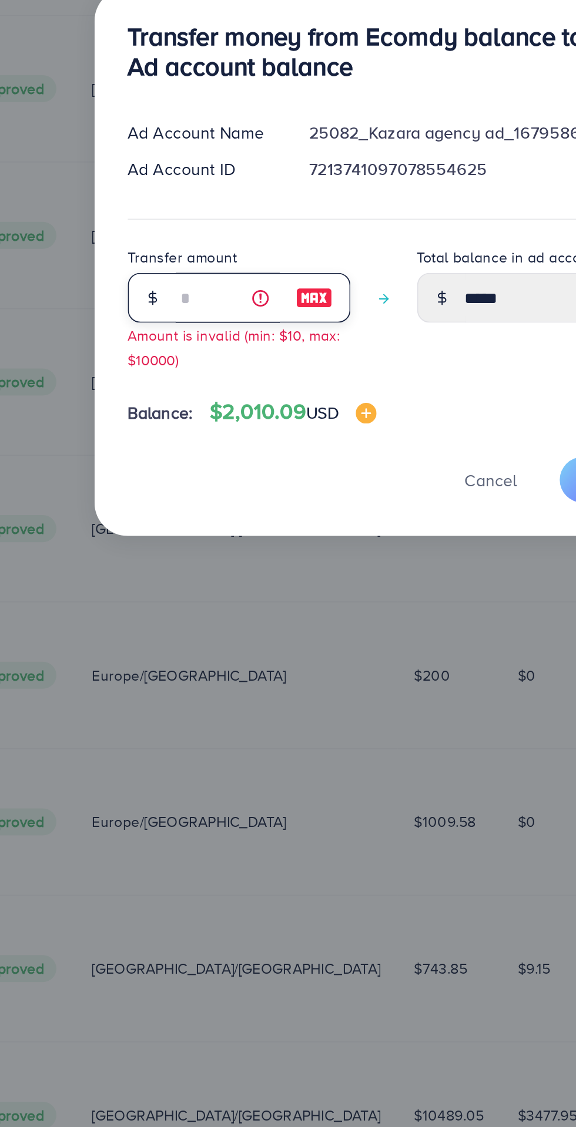
type input "*****"
